Goal: Navigation & Orientation: Find specific page/section

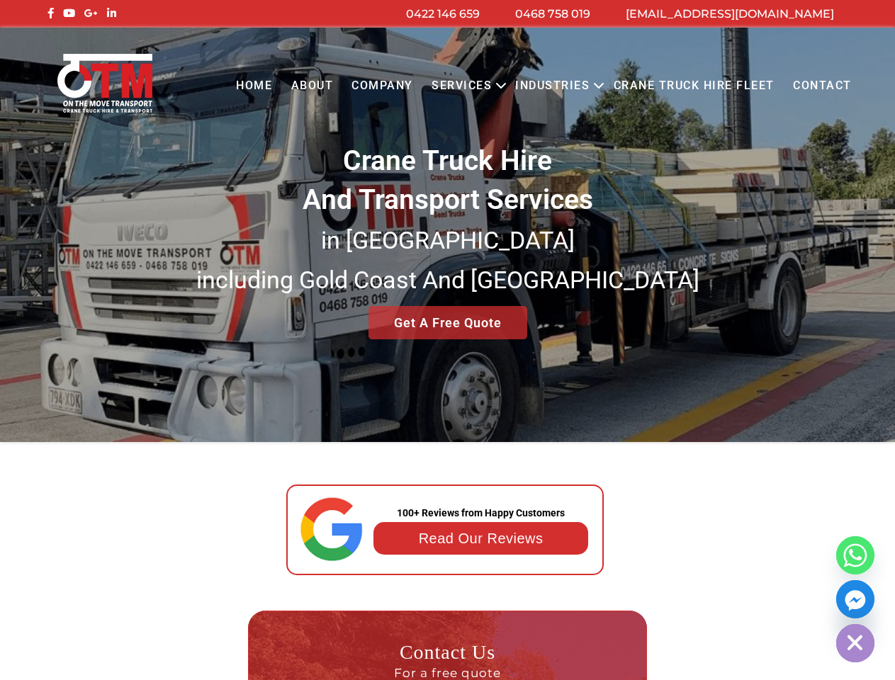
click at [504, 86] on button "Open menu" at bounding box center [500, 86] width 11 height 39
click at [556, 86] on link "Industries" at bounding box center [552, 86] width 93 height 39
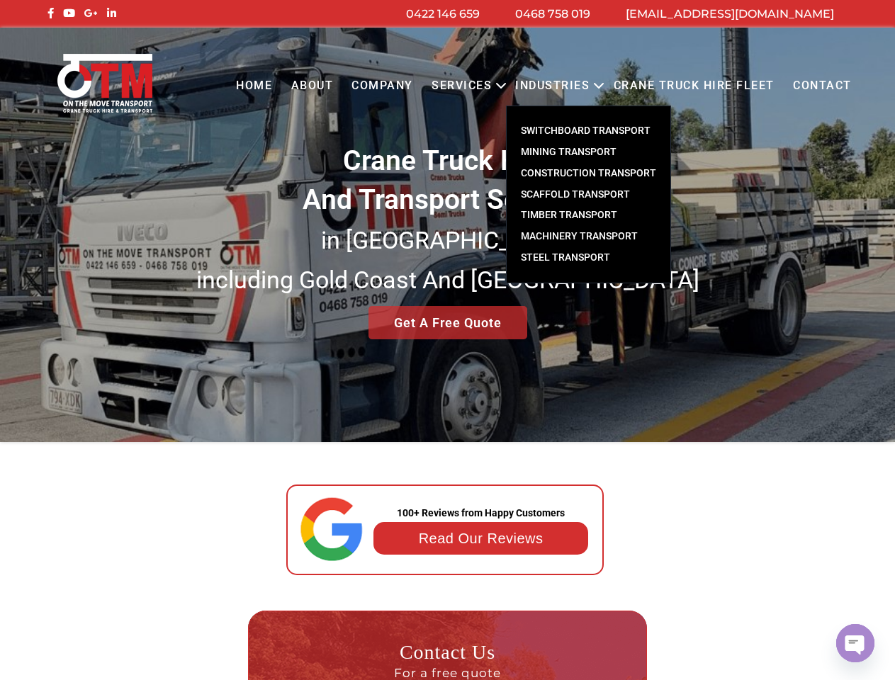
click at [599, 86] on link "Industries" at bounding box center [552, 86] width 93 height 39
click at [447, 235] on small "in [GEOGRAPHIC_DATA] including [GEOGRAPHIC_DATA] And [GEOGRAPHIC_DATA]" at bounding box center [447, 260] width 503 height 68
